Goal: Task Accomplishment & Management: Use online tool/utility

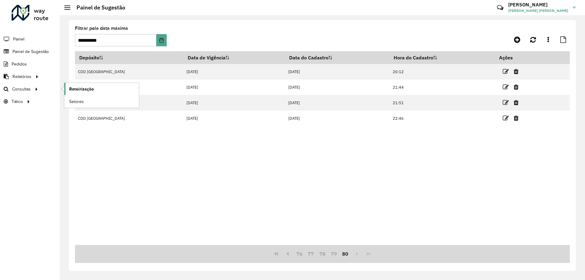
click at [72, 88] on span "Roteirização" at bounding box center [81, 89] width 25 height 6
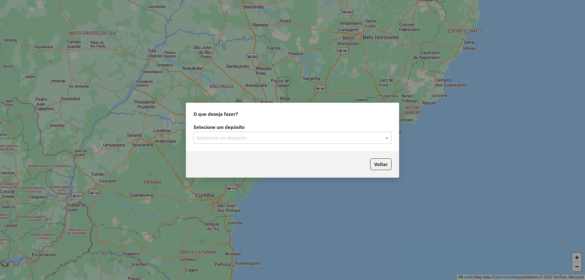
click at [368, 140] on input "text" at bounding box center [287, 137] width 180 height 7
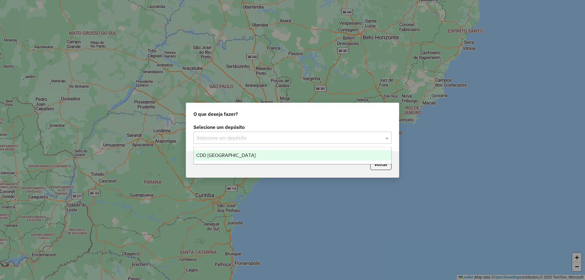
click at [273, 158] on div "CDD [GEOGRAPHIC_DATA]" at bounding box center [292, 155] width 197 height 10
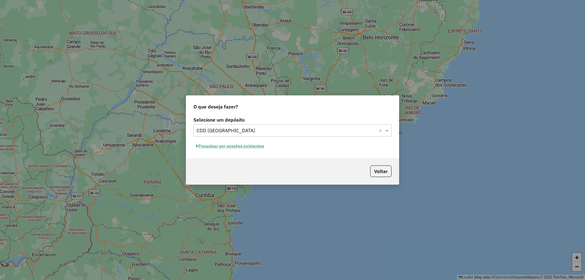
click at [246, 144] on button "Pesquisar por sessões existentes" at bounding box center [230, 145] width 73 height 9
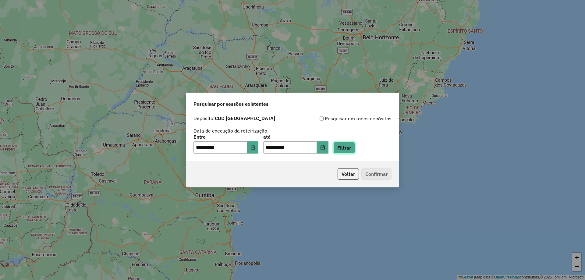
click at [353, 146] on button "Filtrar" at bounding box center [344, 148] width 22 height 12
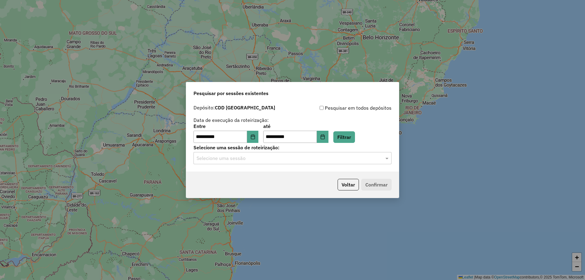
click at [238, 153] on div "Selecione uma sessão" at bounding box center [293, 158] width 198 height 12
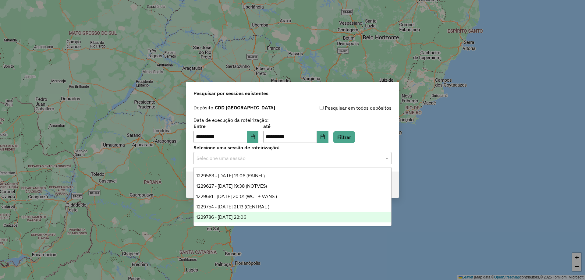
click at [259, 215] on div "1229786 - [DATE] 22:06" at bounding box center [292, 217] width 197 height 10
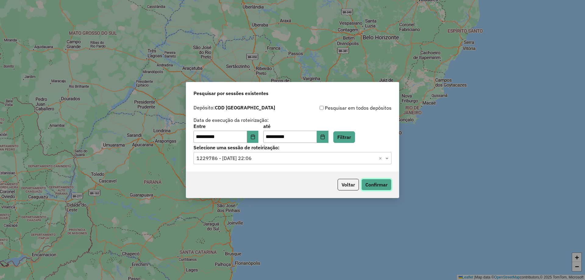
click at [380, 183] on button "Confirmar" at bounding box center [376, 185] width 30 height 12
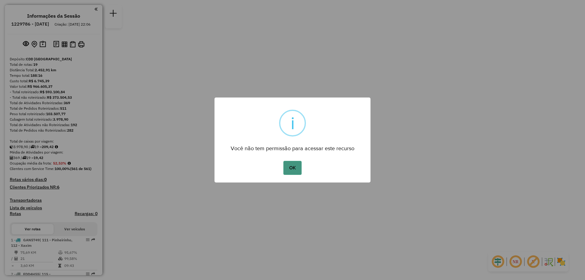
click at [289, 167] on button "OK" at bounding box center [292, 168] width 18 height 14
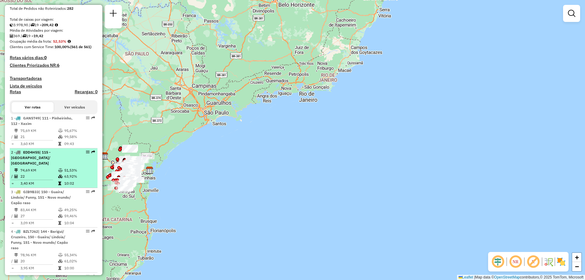
scroll to position [152, 0]
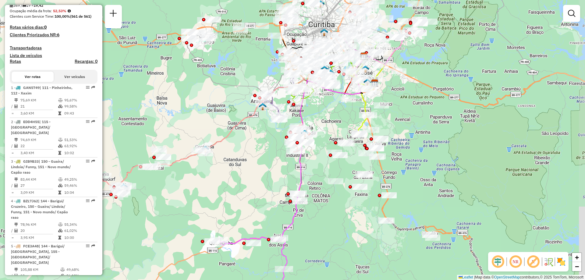
drag, startPoint x: 300, startPoint y: 84, endPoint x: 258, endPoint y: 151, distance: 79.5
click at [258, 151] on div "Janela de atendimento Grade de atendimento Capacidade Transportadoras Veículos …" at bounding box center [292, 140] width 585 height 280
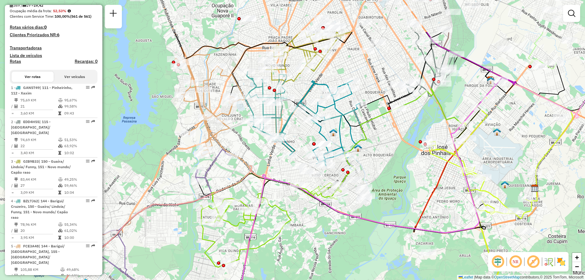
drag, startPoint x: 324, startPoint y: 73, endPoint x: 303, endPoint y: 133, distance: 63.6
click at [303, 133] on div "Janela de atendimento Grade de atendimento Capacidade Transportadoras Veículos …" at bounding box center [292, 140] width 585 height 280
select select "**********"
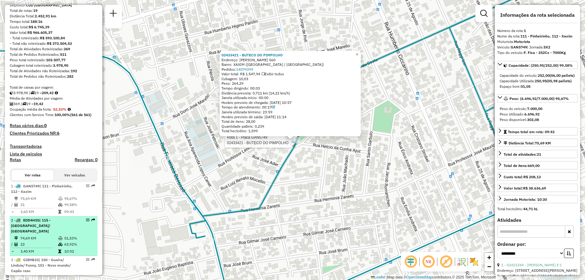
scroll to position [0, 0]
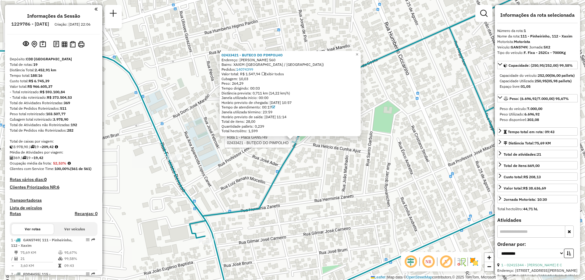
click at [40, 22] on h6 "1229786 - 14/08/2025" at bounding box center [30, 23] width 38 height 5
copy h6 "1229786"
